Goal: Information Seeking & Learning: Check status

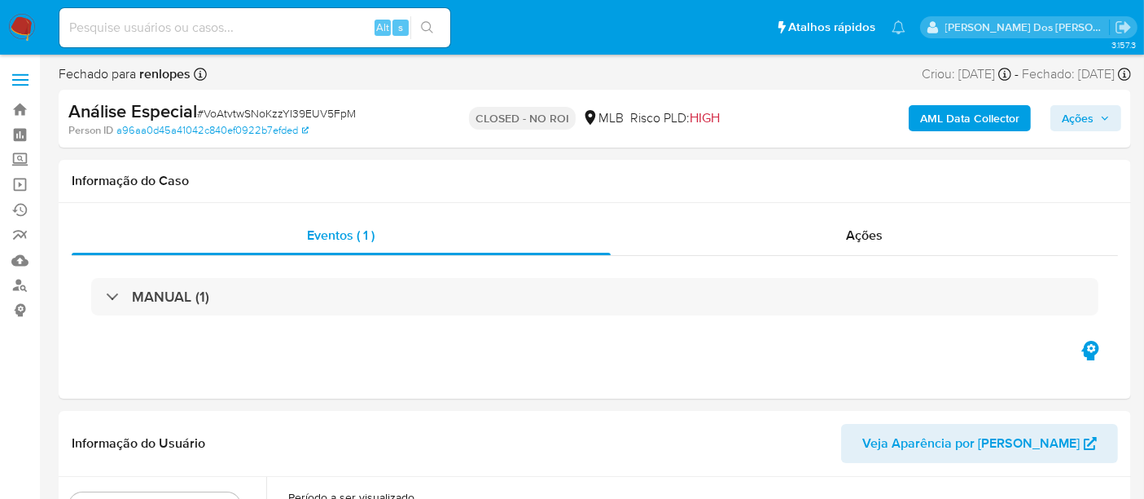
select select "10"
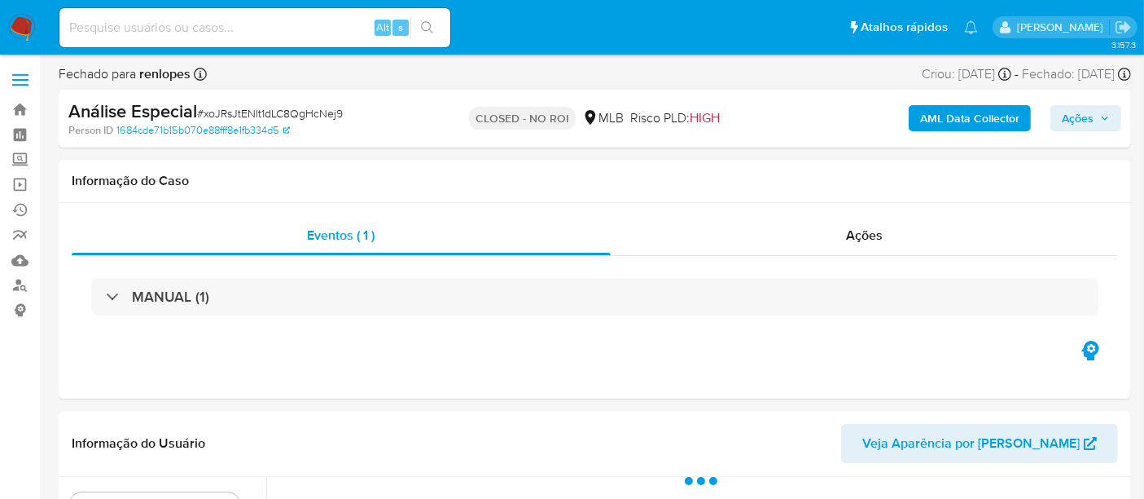
click at [25, 25] on img at bounding box center [22, 28] width 28 height 28
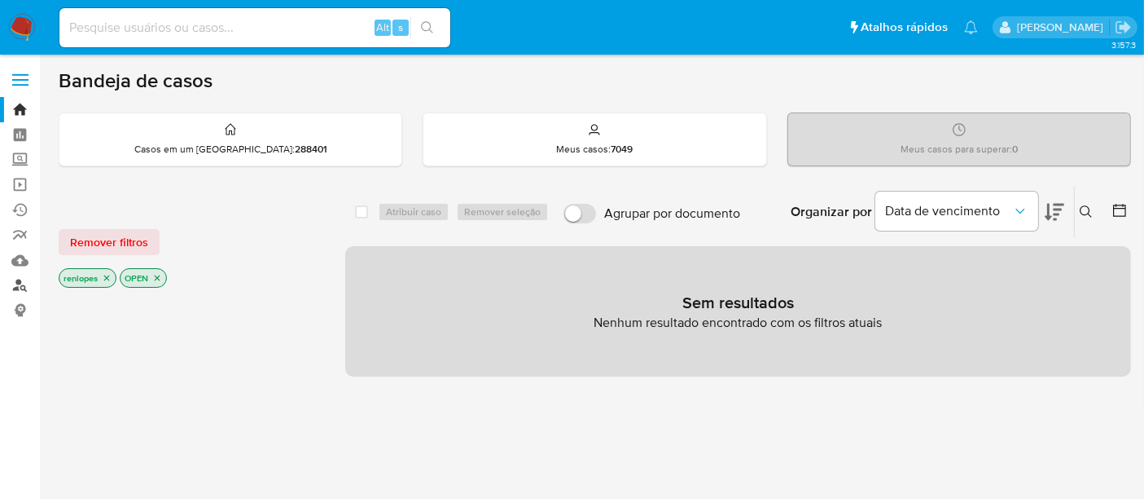
click at [23, 293] on link "Localizador de pessoas" at bounding box center [97, 285] width 194 height 25
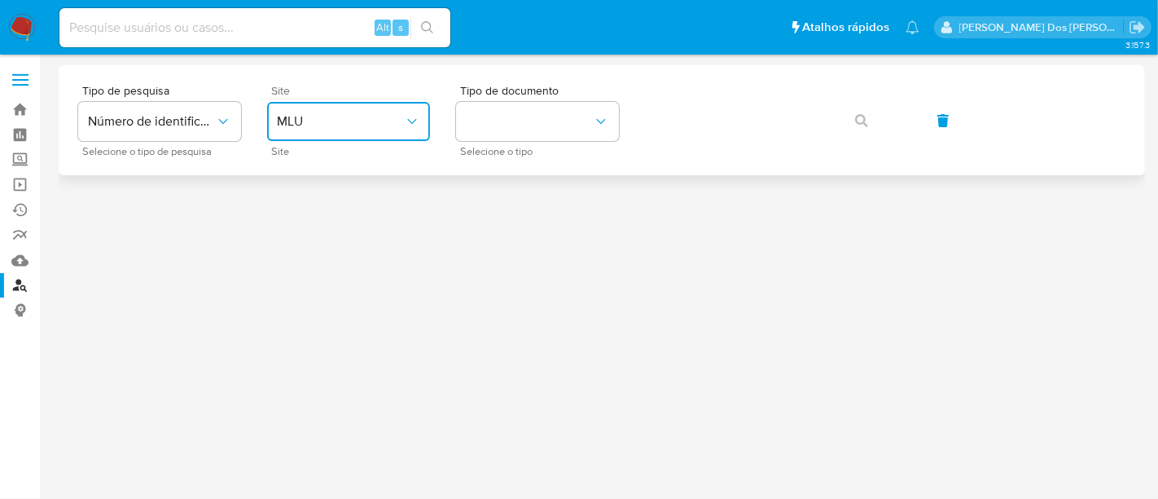
click at [399, 108] on button "MLU" at bounding box center [348, 121] width 163 height 39
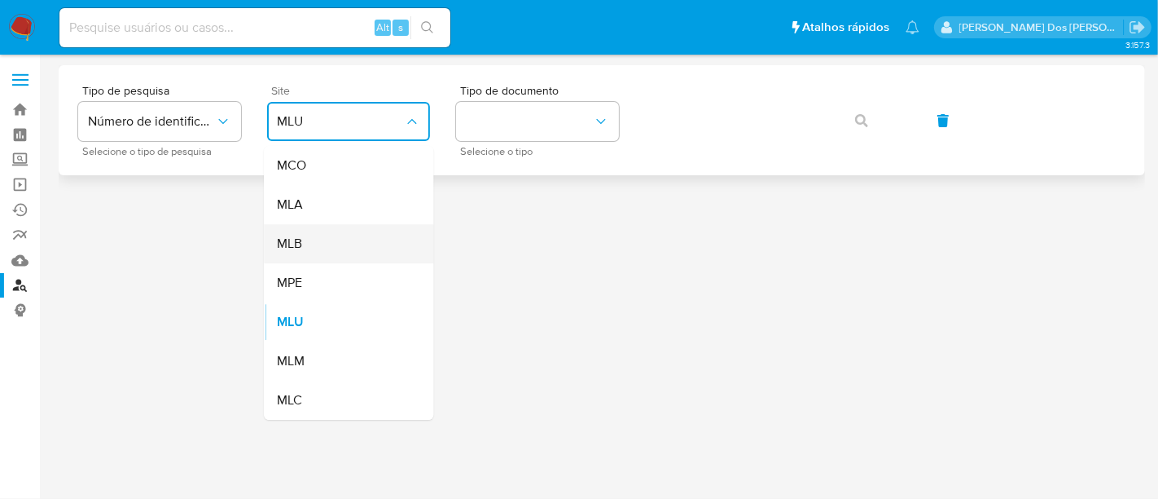
click at [328, 238] on div "MLB" at bounding box center [344, 243] width 134 height 39
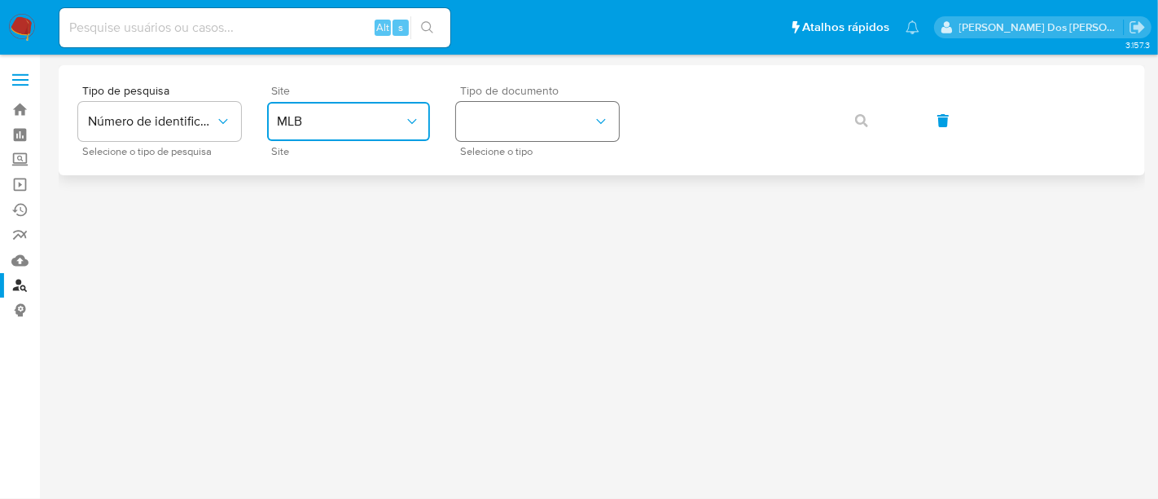
click at [493, 126] on button "identificationType" at bounding box center [537, 121] width 163 height 39
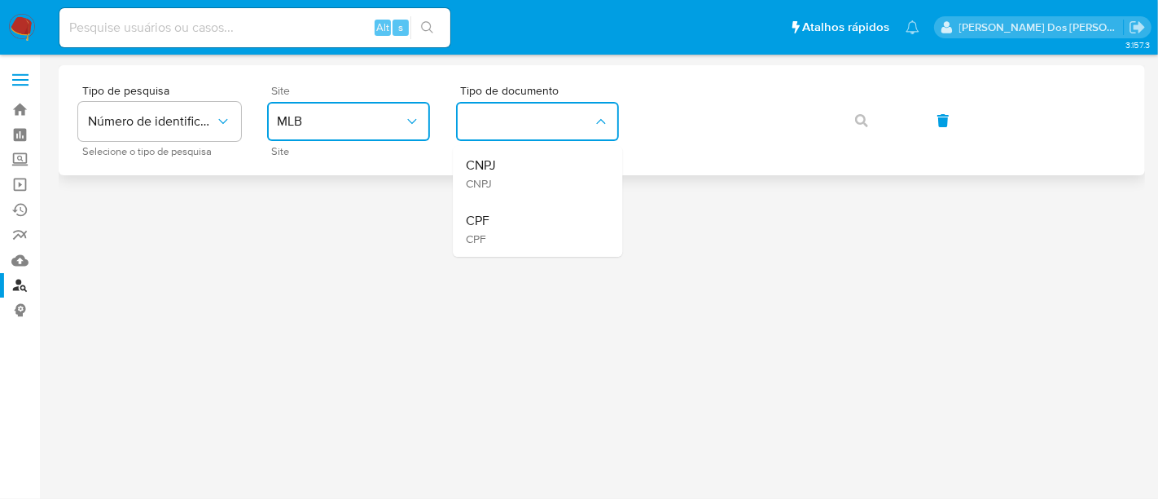
drag, startPoint x: 503, startPoint y: 168, endPoint x: 753, endPoint y: 156, distance: 249.5
click at [504, 167] on div "CNPJ CNPJ" at bounding box center [533, 173] width 134 height 55
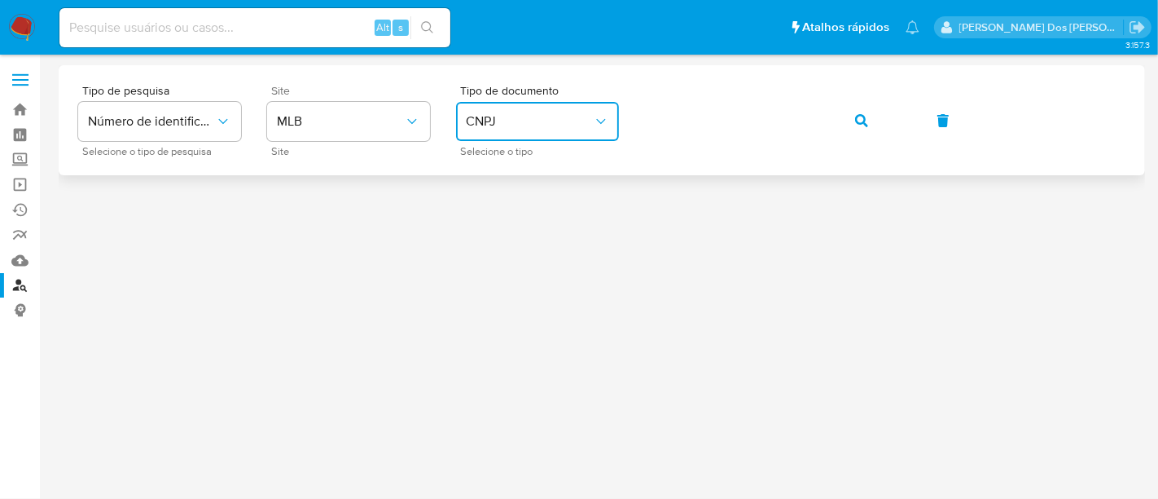
click at [859, 123] on icon "button" at bounding box center [861, 120] width 13 height 13
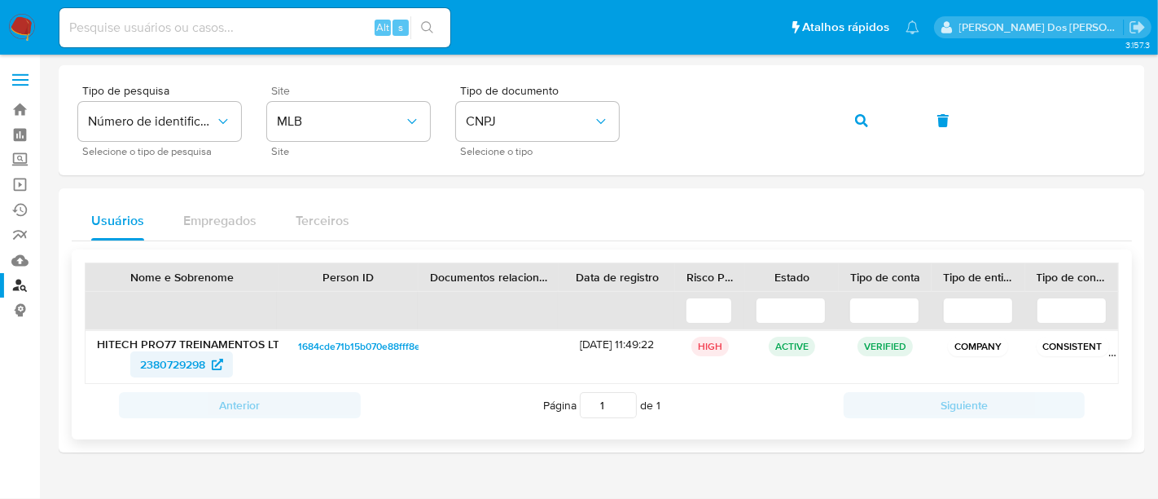
click at [192, 356] on span "2380729298" at bounding box center [172, 364] width 65 height 26
click at [125, 30] on input at bounding box center [254, 27] width 391 height 21
paste input "2380729300"
type input "2380729300"
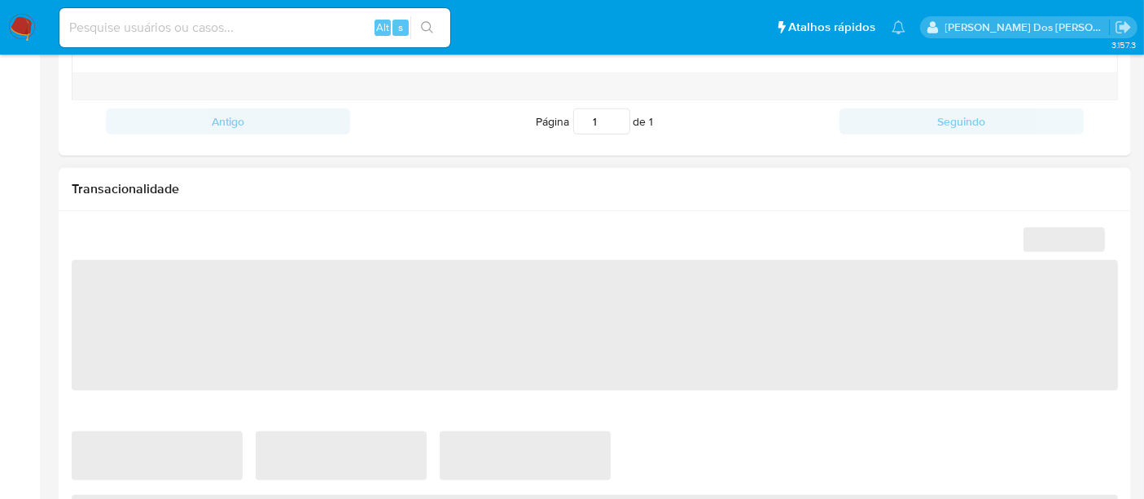
select select "10"
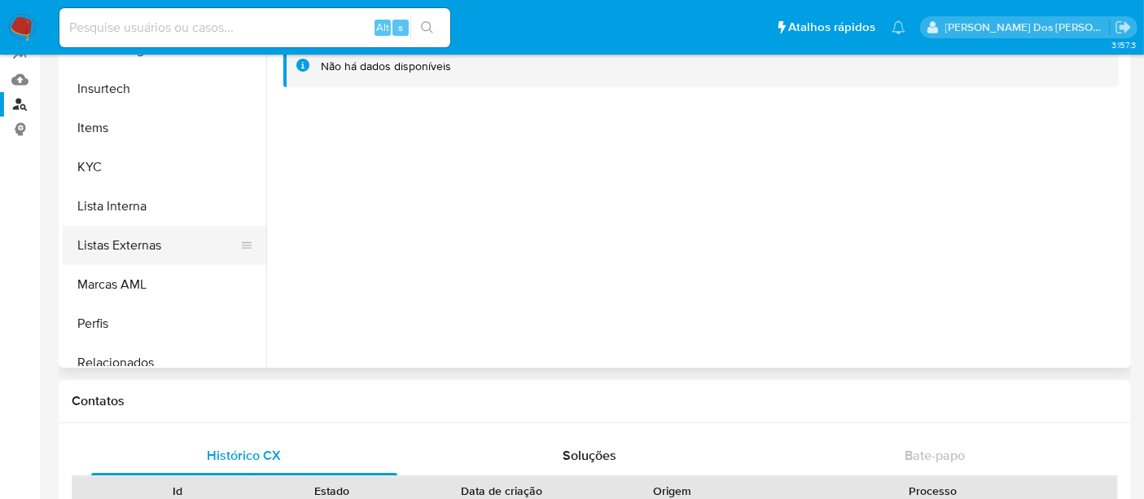
scroll to position [766, 0]
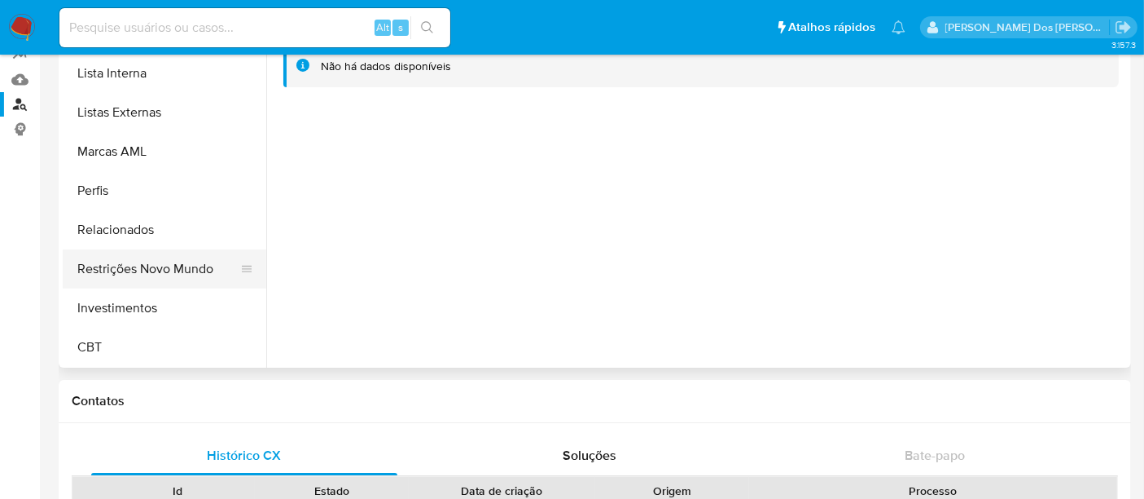
click at [147, 272] on button "Restrições Novo Mundo" at bounding box center [158, 268] width 191 height 39
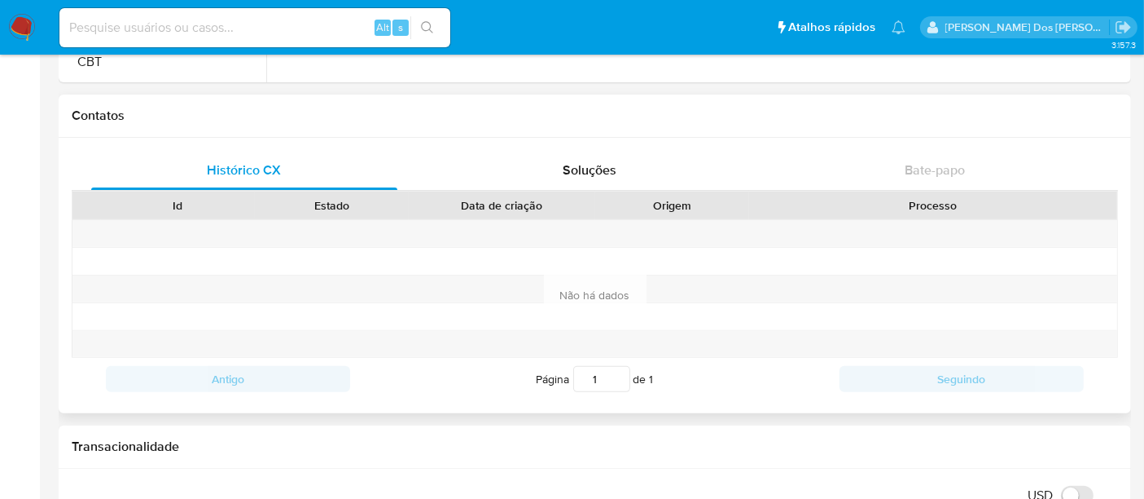
scroll to position [543, 0]
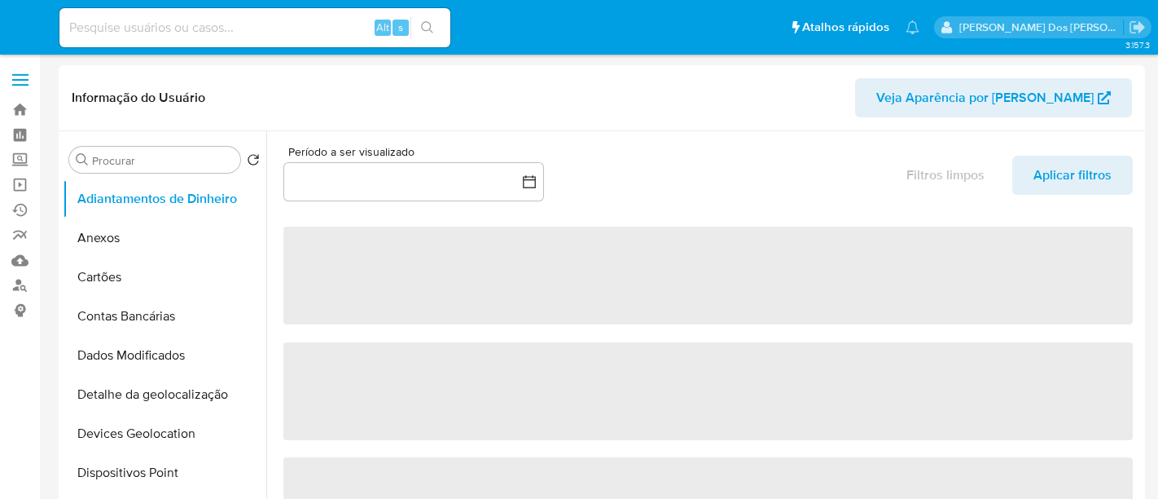
select select "10"
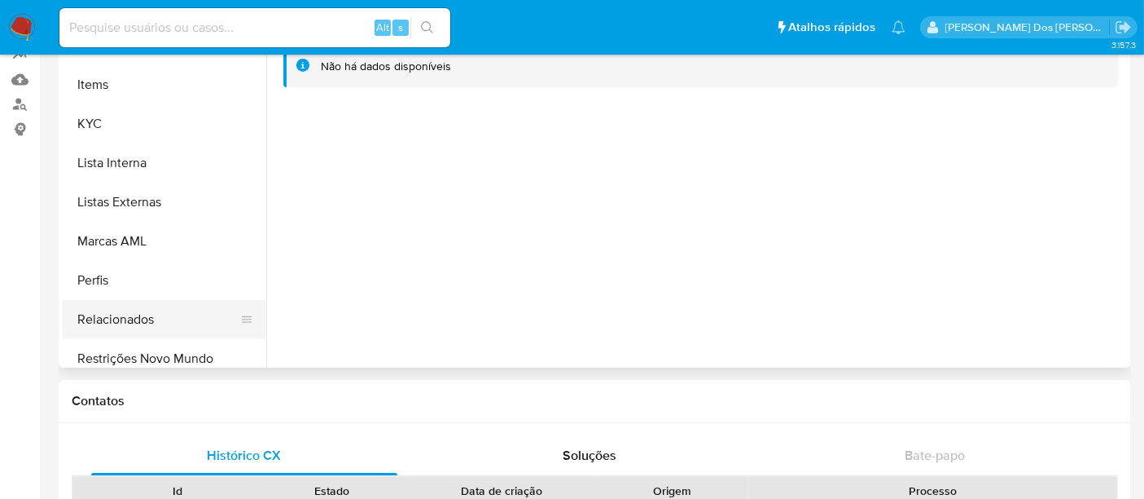
scroll to position [723, 0]
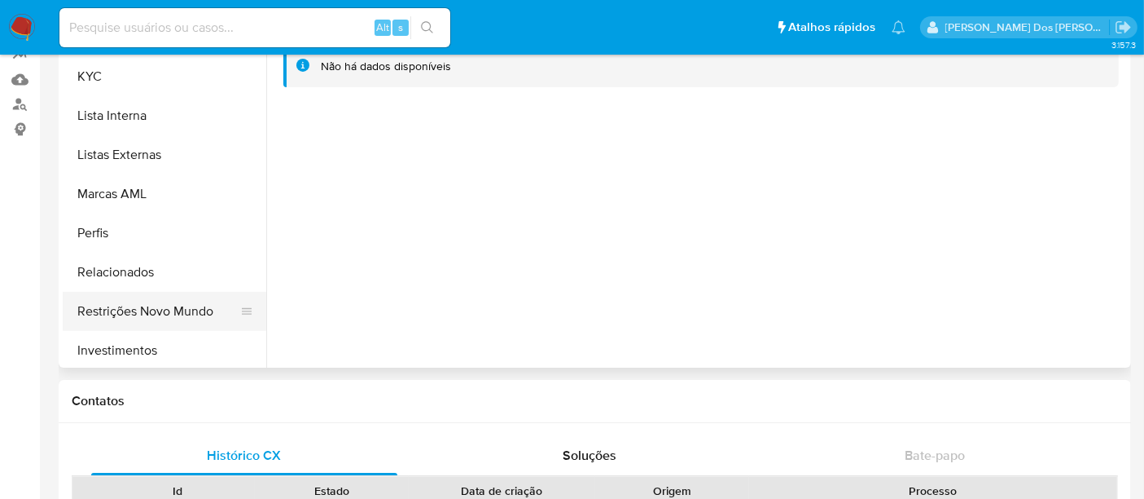
click at [172, 307] on button "Restrições Novo Mundo" at bounding box center [158, 311] width 191 height 39
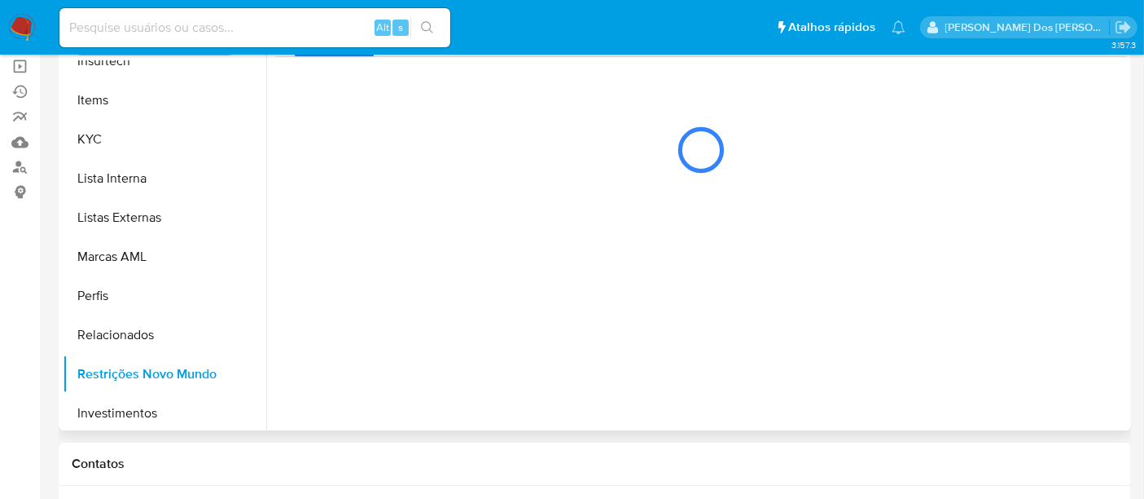
scroll to position [90, 0]
